Goal: Information Seeking & Learning: Learn about a topic

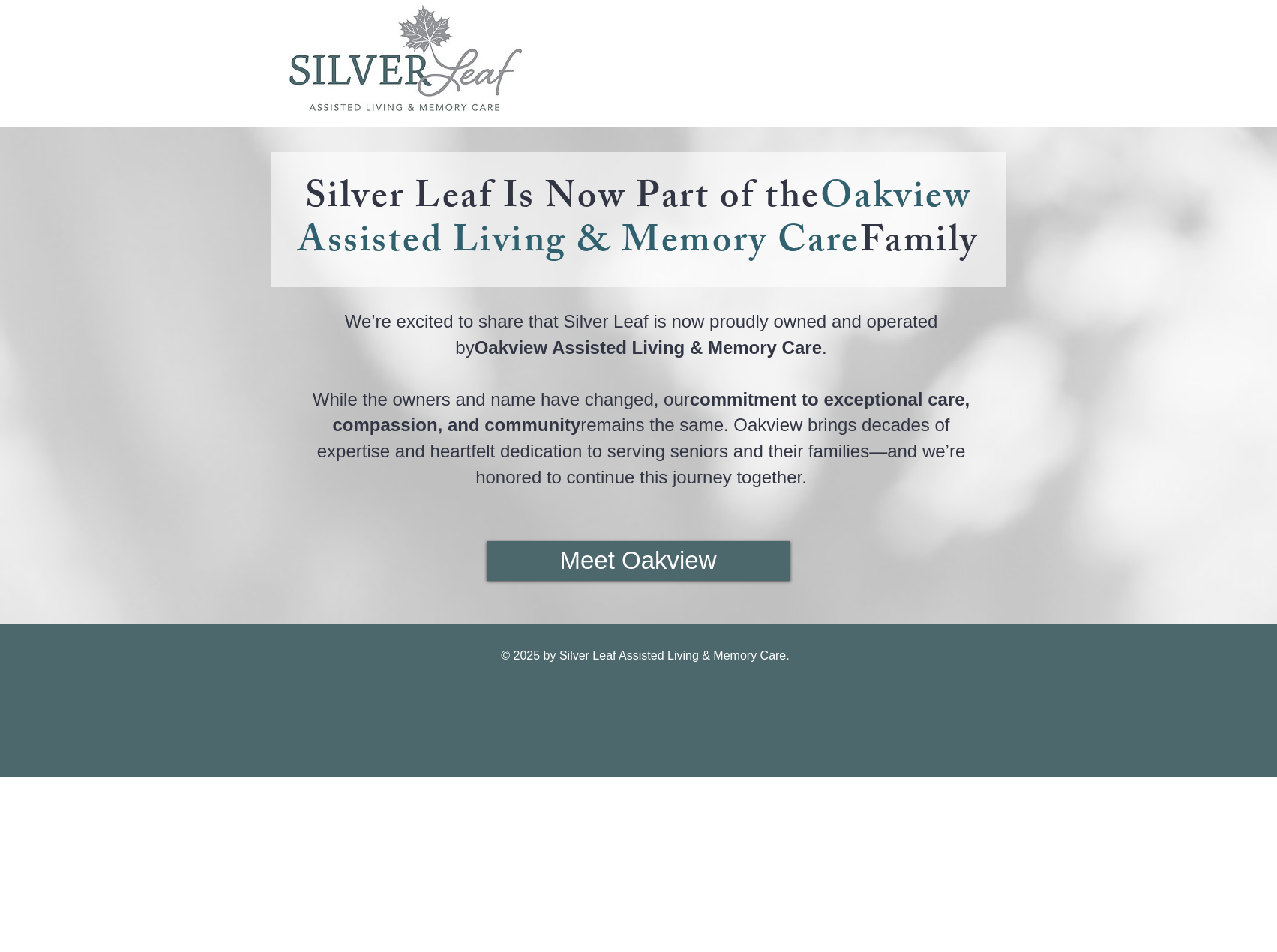
click at [762, 242] on span "Oakview Assisted Living & Memory Care" at bounding box center [634, 223] width 673 height 109
click at [916, 191] on span "Oakview Assisted Living & Memory Care" at bounding box center [634, 223] width 673 height 109
click at [617, 557] on span "Meet Oakview" at bounding box center [638, 561] width 157 height 35
